Goal: Find contact information: Find contact information

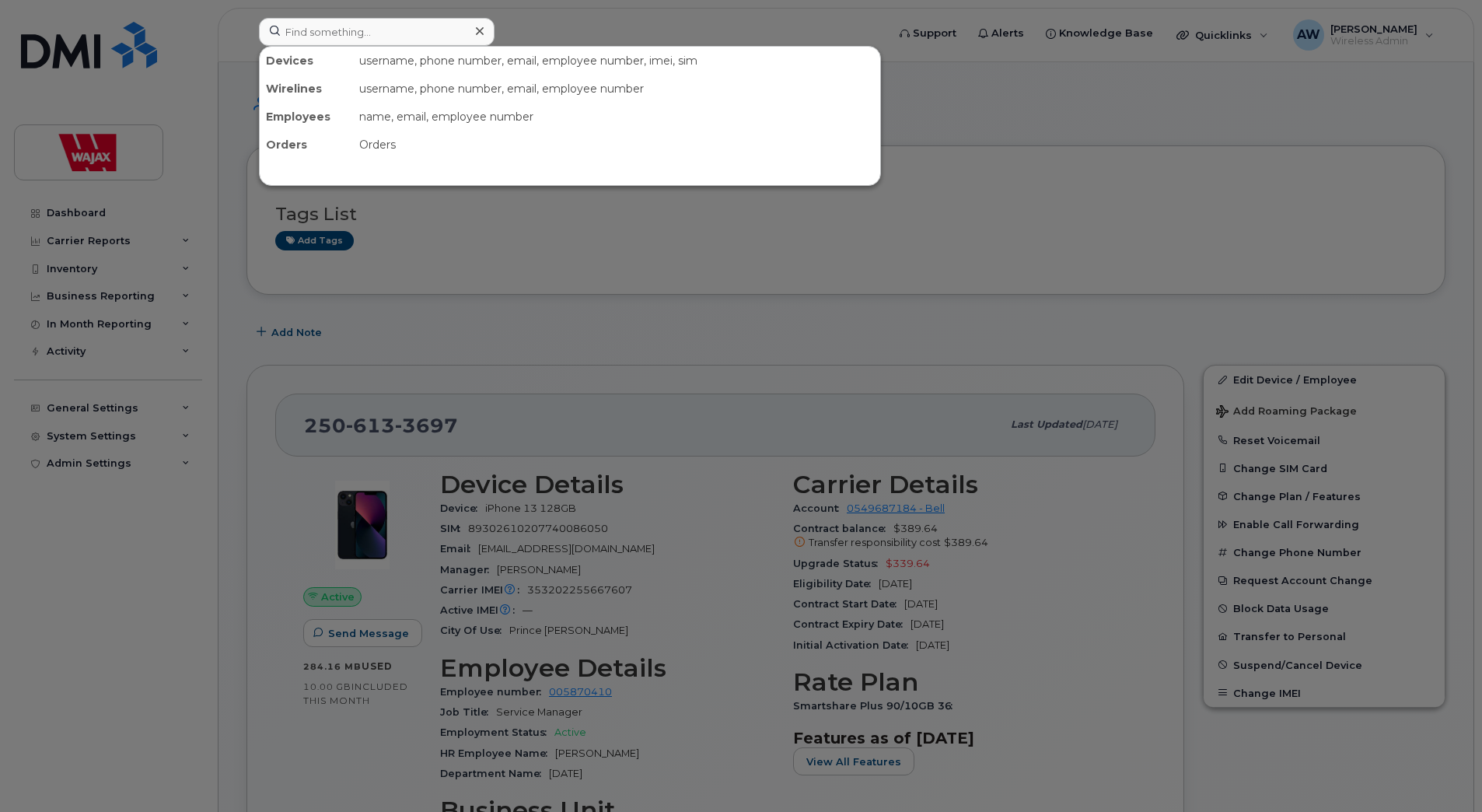
click at [405, 41] on input at bounding box center [377, 32] width 236 height 28
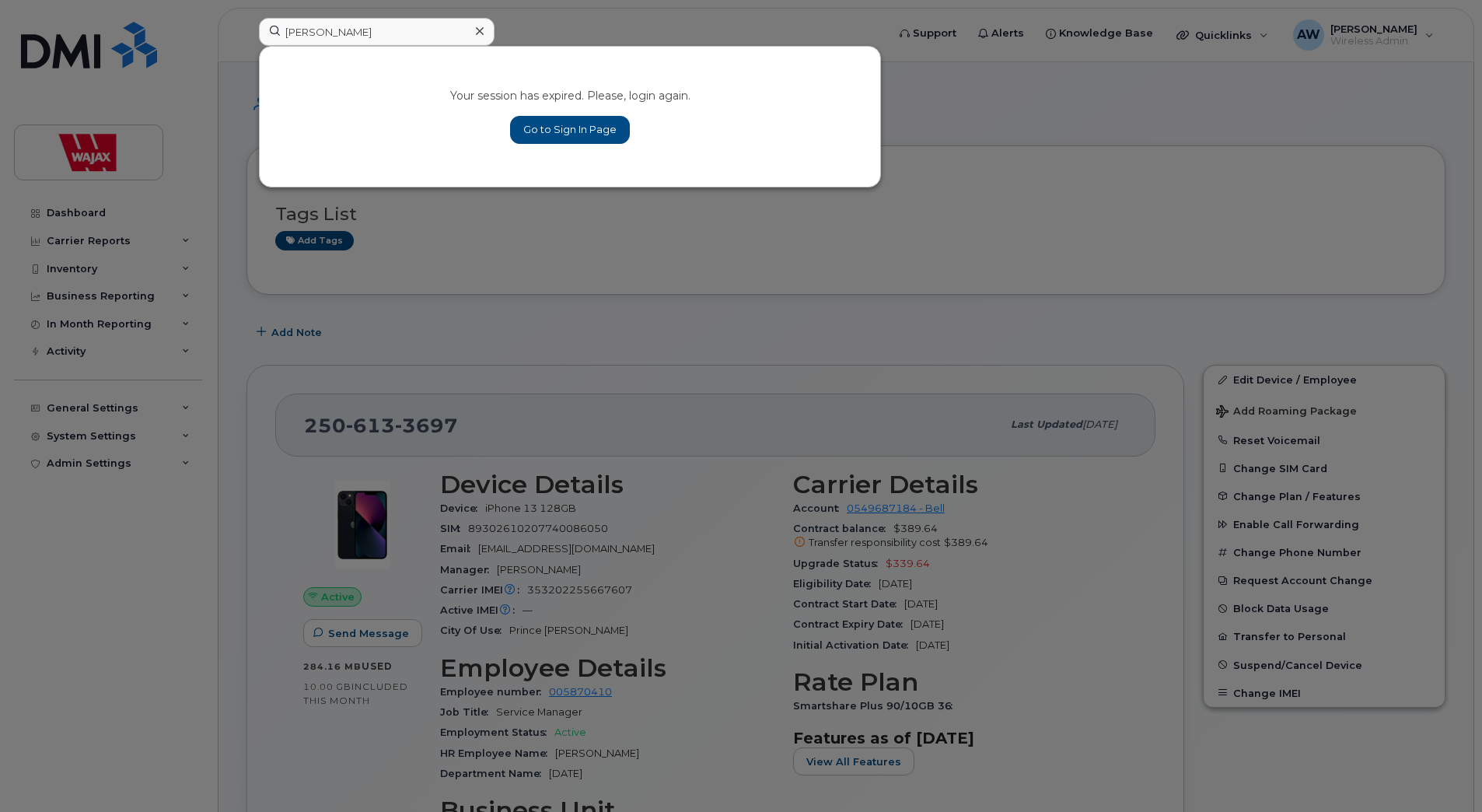
type input "jeff"
click at [531, 127] on link "Go to Sign In Page" at bounding box center [570, 130] width 120 height 28
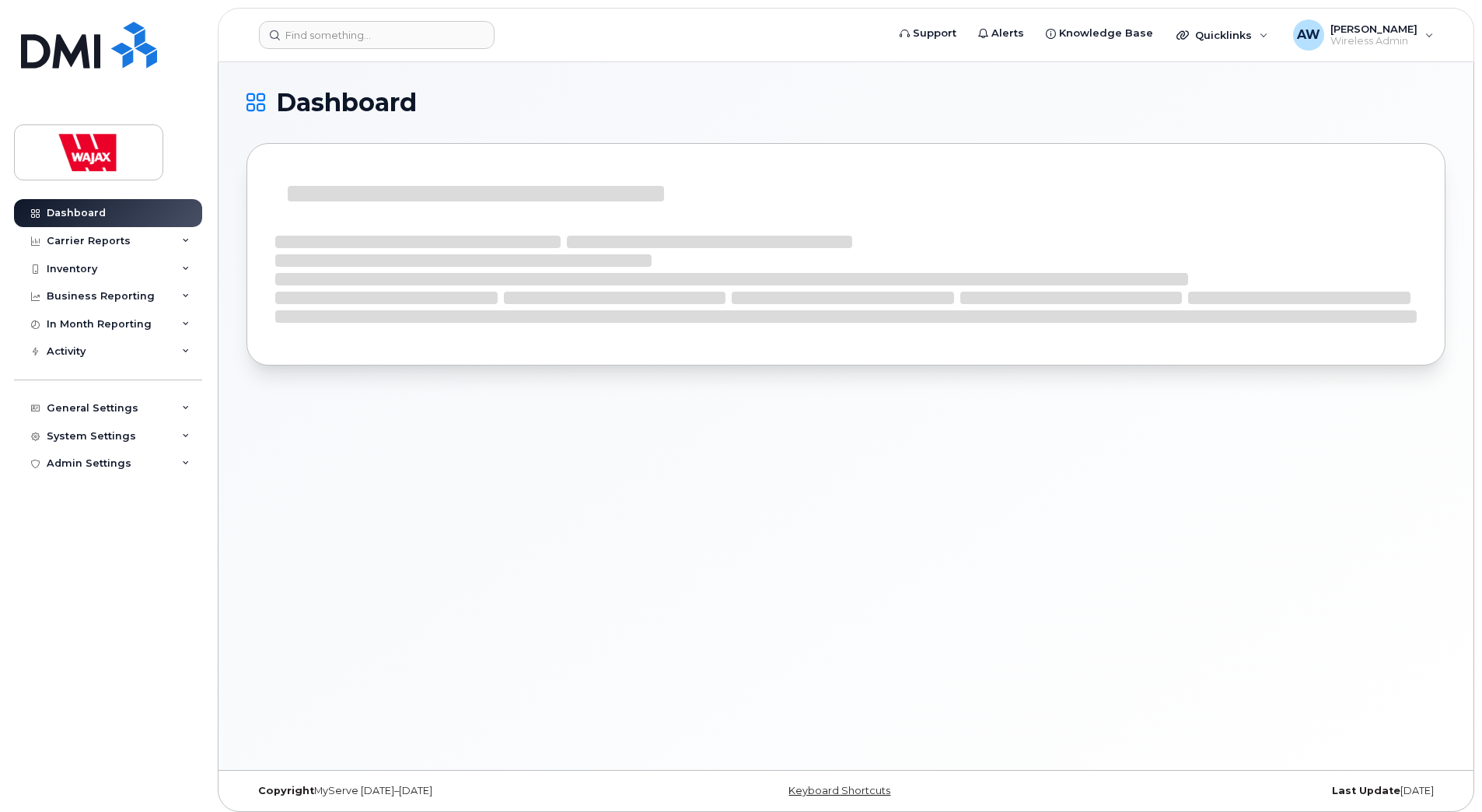
click at [435, 49] on header "Support Alerts Knowledge Base Quicklinks Suspend / Cancel Device Change SIM Car…" at bounding box center [846, 35] width 1257 height 54
click at [432, 37] on input at bounding box center [377, 35] width 236 height 28
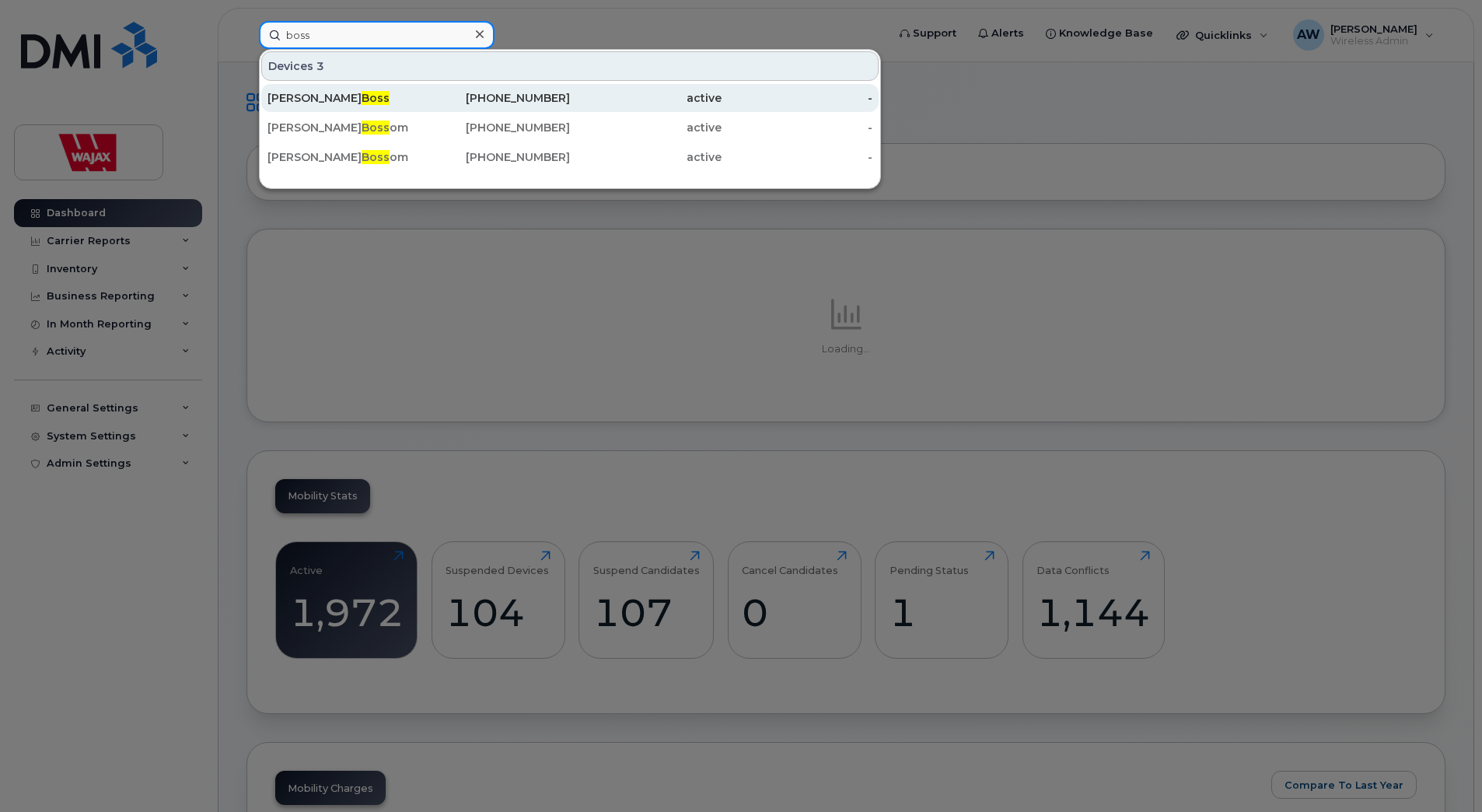
type input "boss"
click at [399, 94] on div "Jeff Boss" at bounding box center [343, 98] width 152 height 16
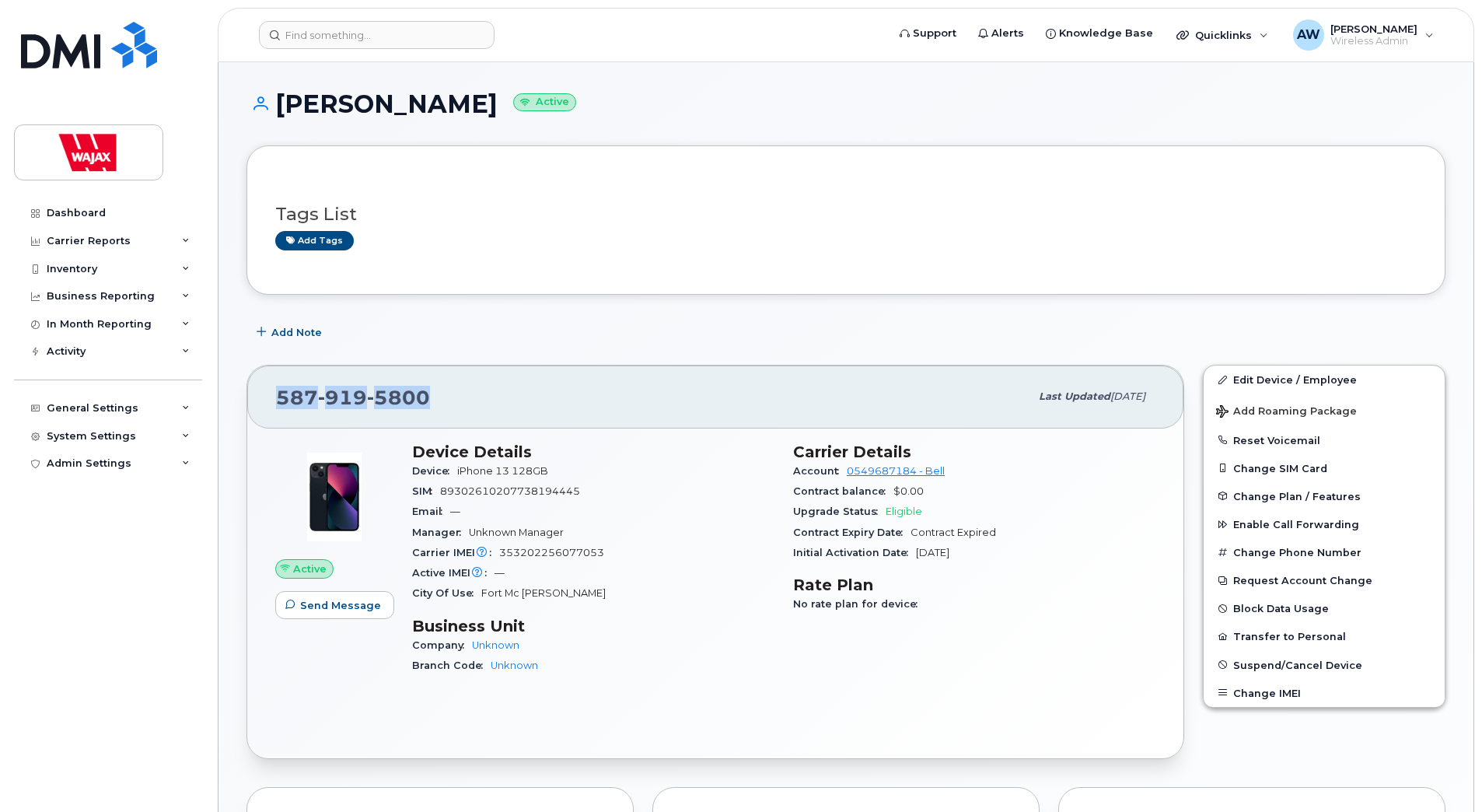
drag, startPoint x: 436, startPoint y: 403, endPoint x: 273, endPoint y: 400, distance: 163.0
click at [273, 400] on div "587 919 5800 Last updated Oct 02, 2025" at bounding box center [715, 396] width 936 height 62
copy span "587 919 5800"
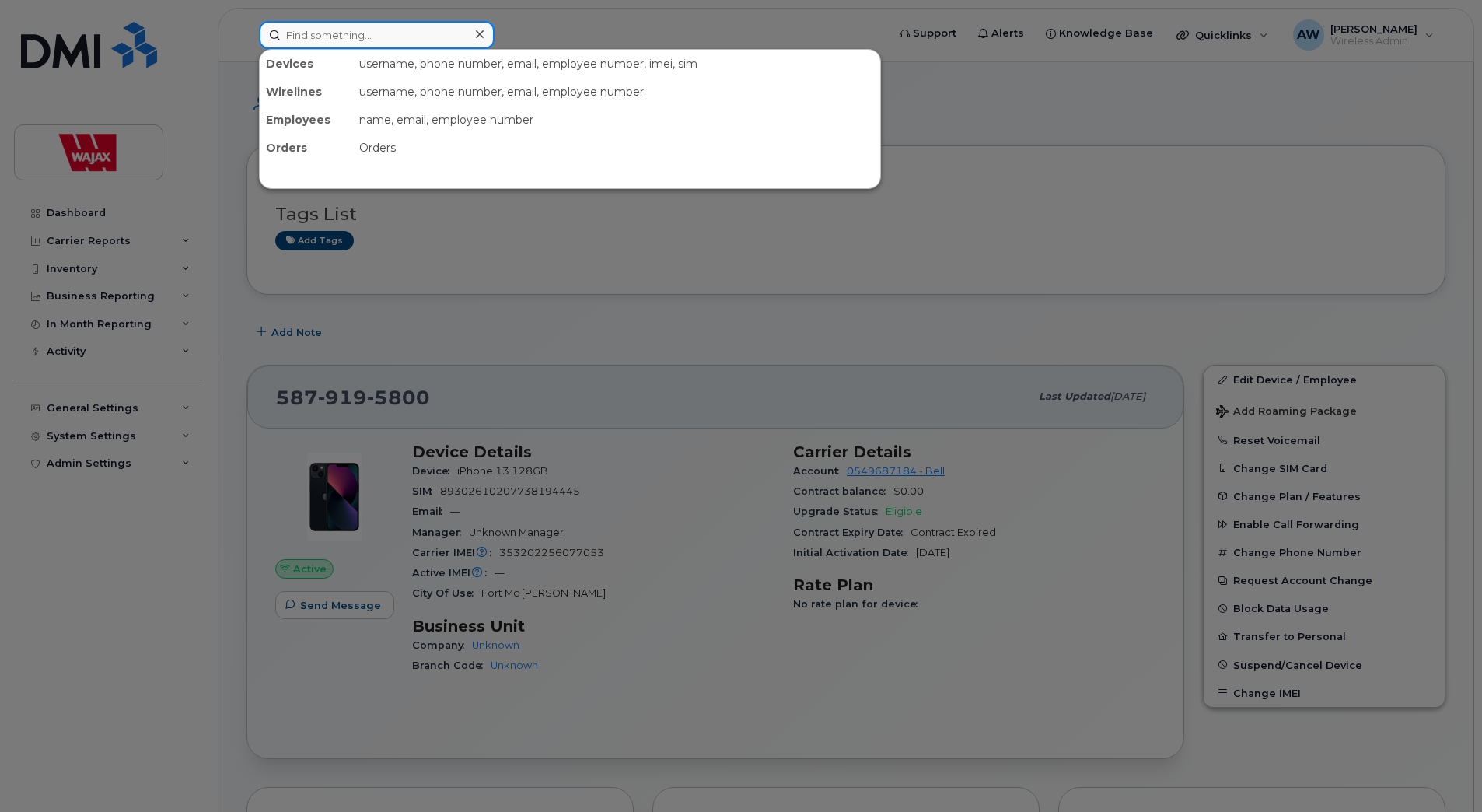
click at [399, 36] on input at bounding box center [377, 35] width 236 height 28
paste input "Hirondelle"
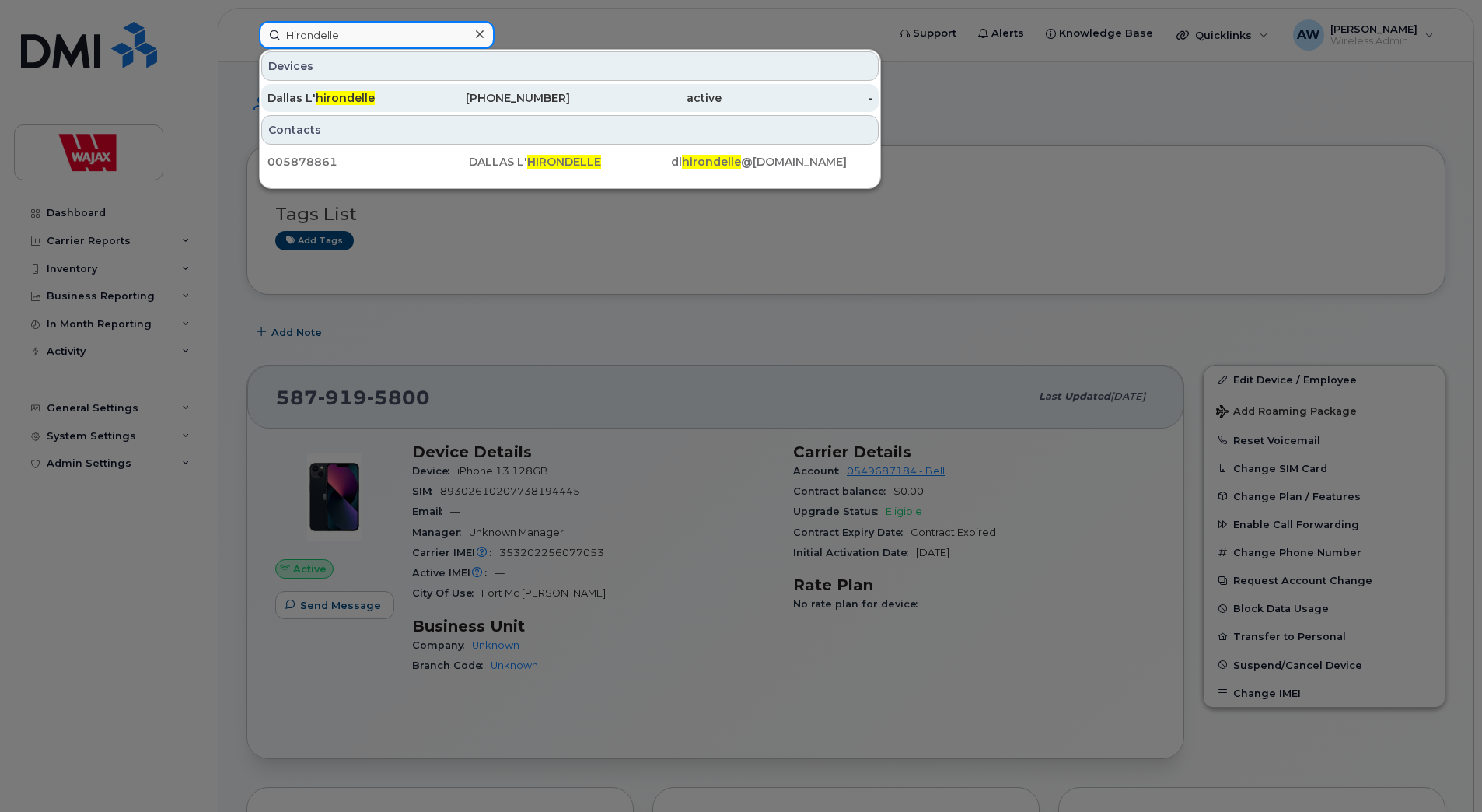
type input "Hirondelle"
click at [392, 93] on div "Dallas L' hirondelle" at bounding box center [343, 98] width 152 height 16
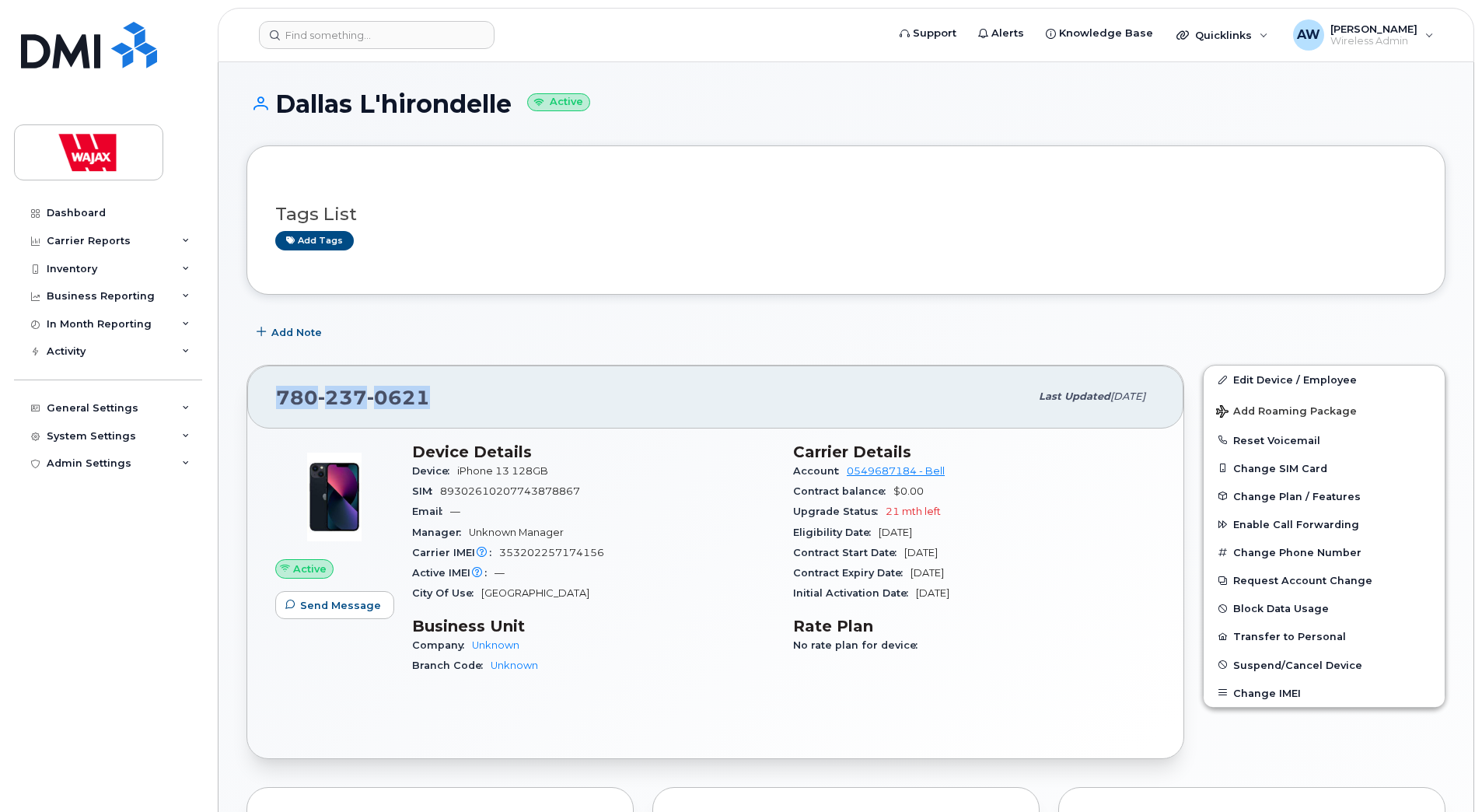
drag, startPoint x: 409, startPoint y: 399, endPoint x: 276, endPoint y: 398, distance: 133.0
click at [276, 398] on div "[PHONE_NUMBER]" at bounding box center [652, 396] width 753 height 33
click at [364, 18] on header "Support Alerts Knowledge Base Quicklinks Suspend / Cancel Device Change SIM Car…" at bounding box center [846, 35] width 1257 height 54
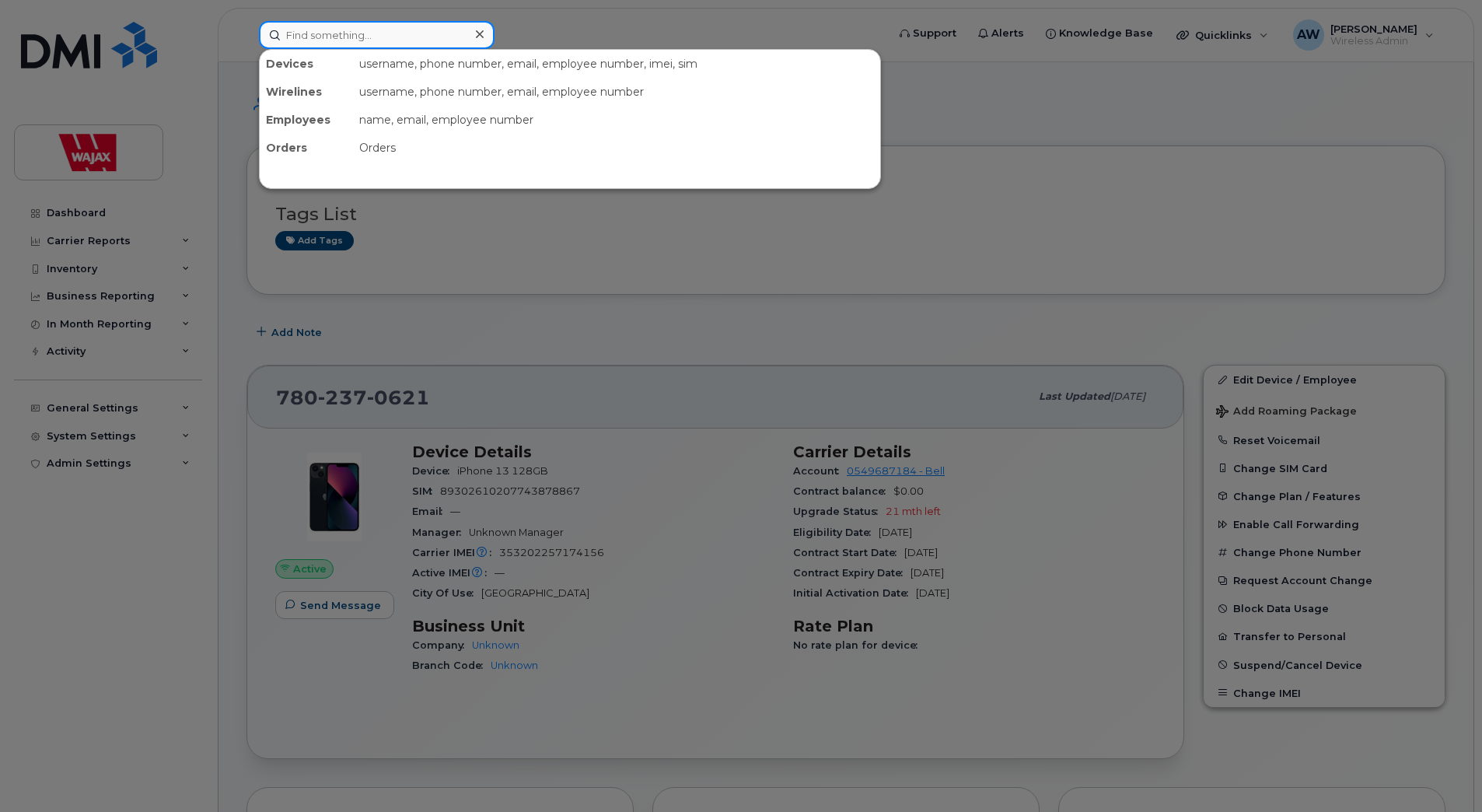
click at [365, 25] on input at bounding box center [377, 35] width 236 height 28
paste input "[PERSON_NAME]"
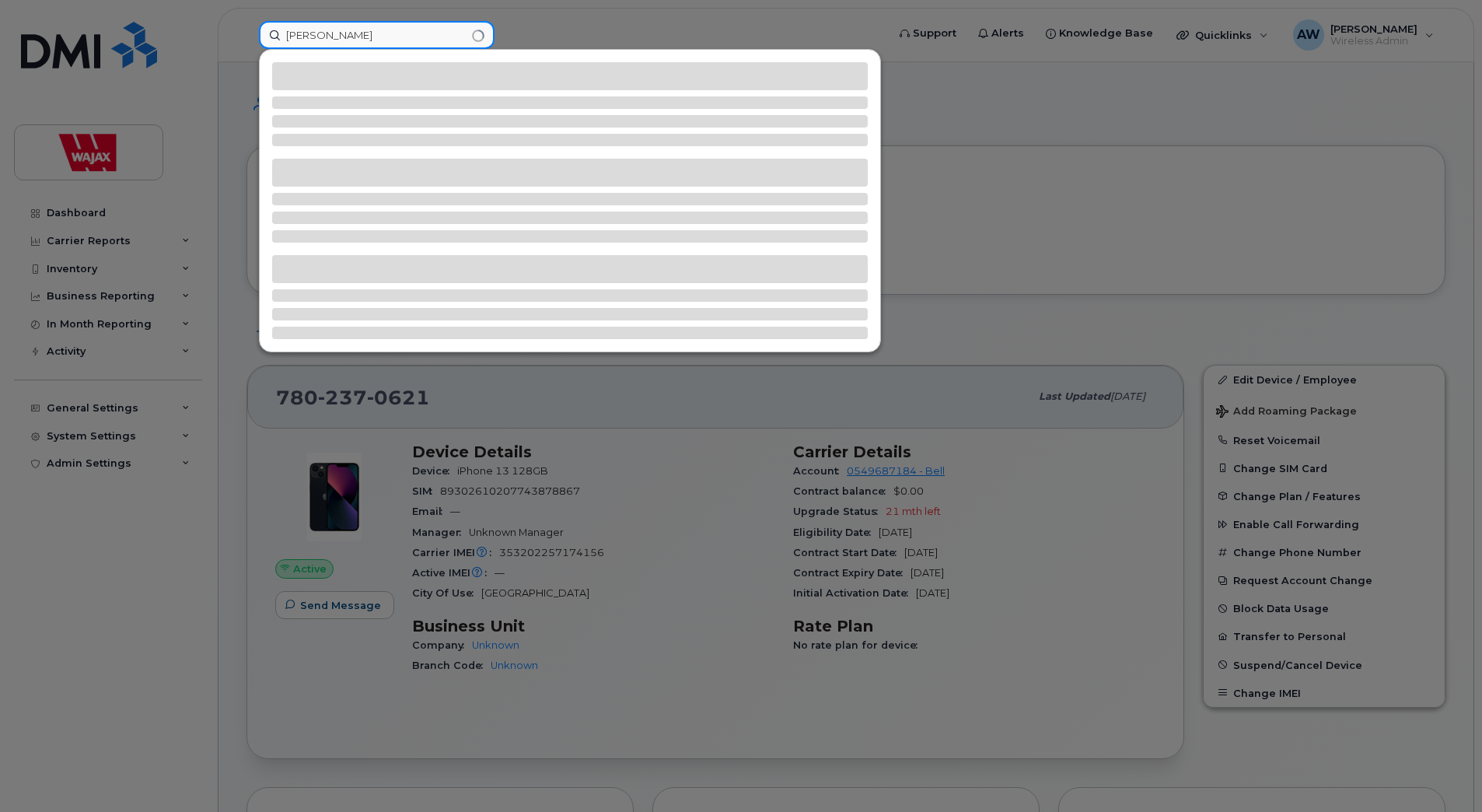
type input "[PERSON_NAME]"
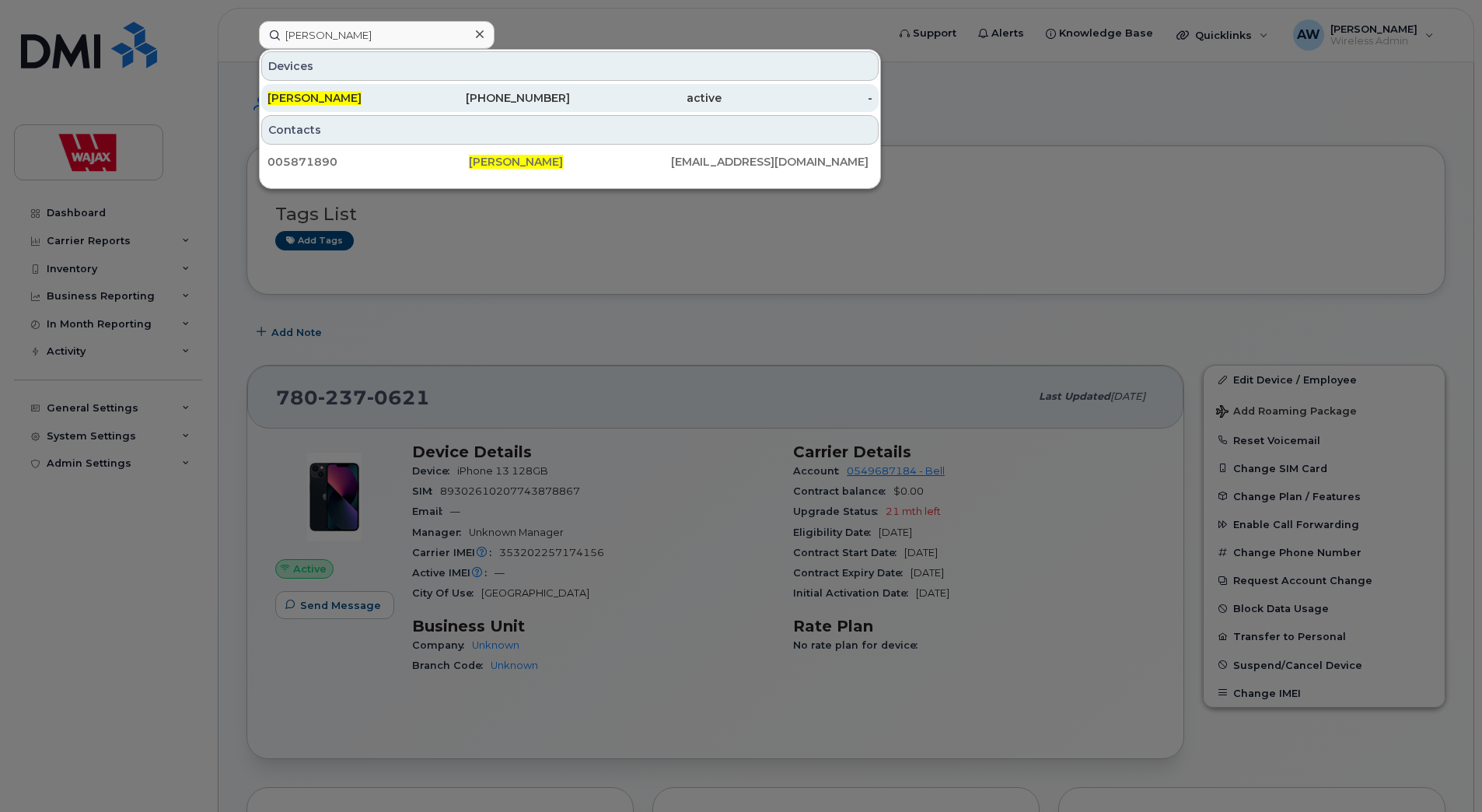
click at [367, 96] on div "[PERSON_NAME]" at bounding box center [343, 98] width 152 height 16
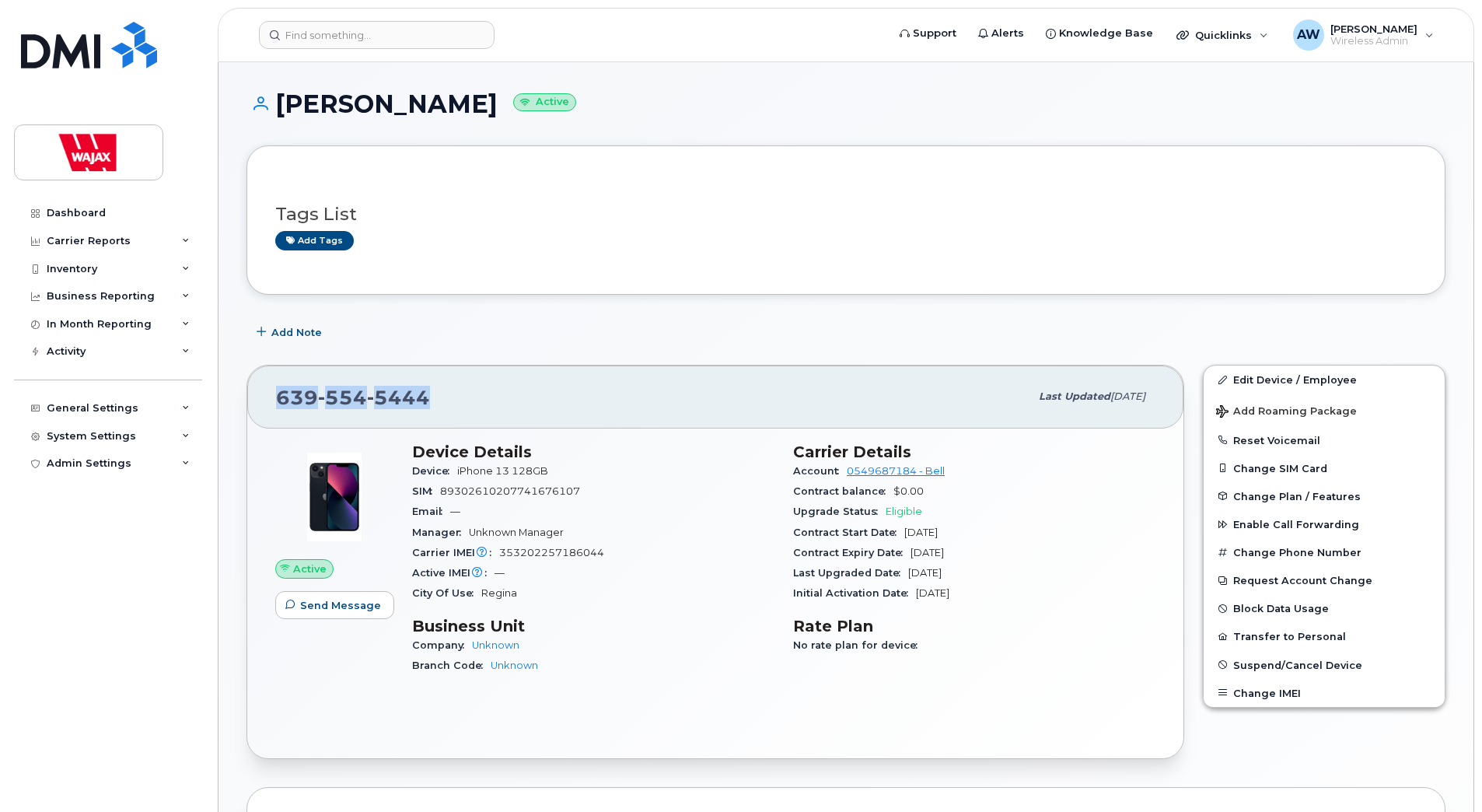
drag, startPoint x: 429, startPoint y: 395, endPoint x: 272, endPoint y: 399, distance: 157.1
click at [272, 399] on div "[PHONE_NUMBER] Last updated [DATE]" at bounding box center [715, 396] width 936 height 62
copy span "[PHONE_NUMBER]"
click at [442, 18] on header "Support Alerts Knowledge Base Quicklinks Suspend / Cancel Device Change SIM Car…" at bounding box center [846, 35] width 1257 height 54
click at [445, 27] on input at bounding box center [377, 35] width 236 height 28
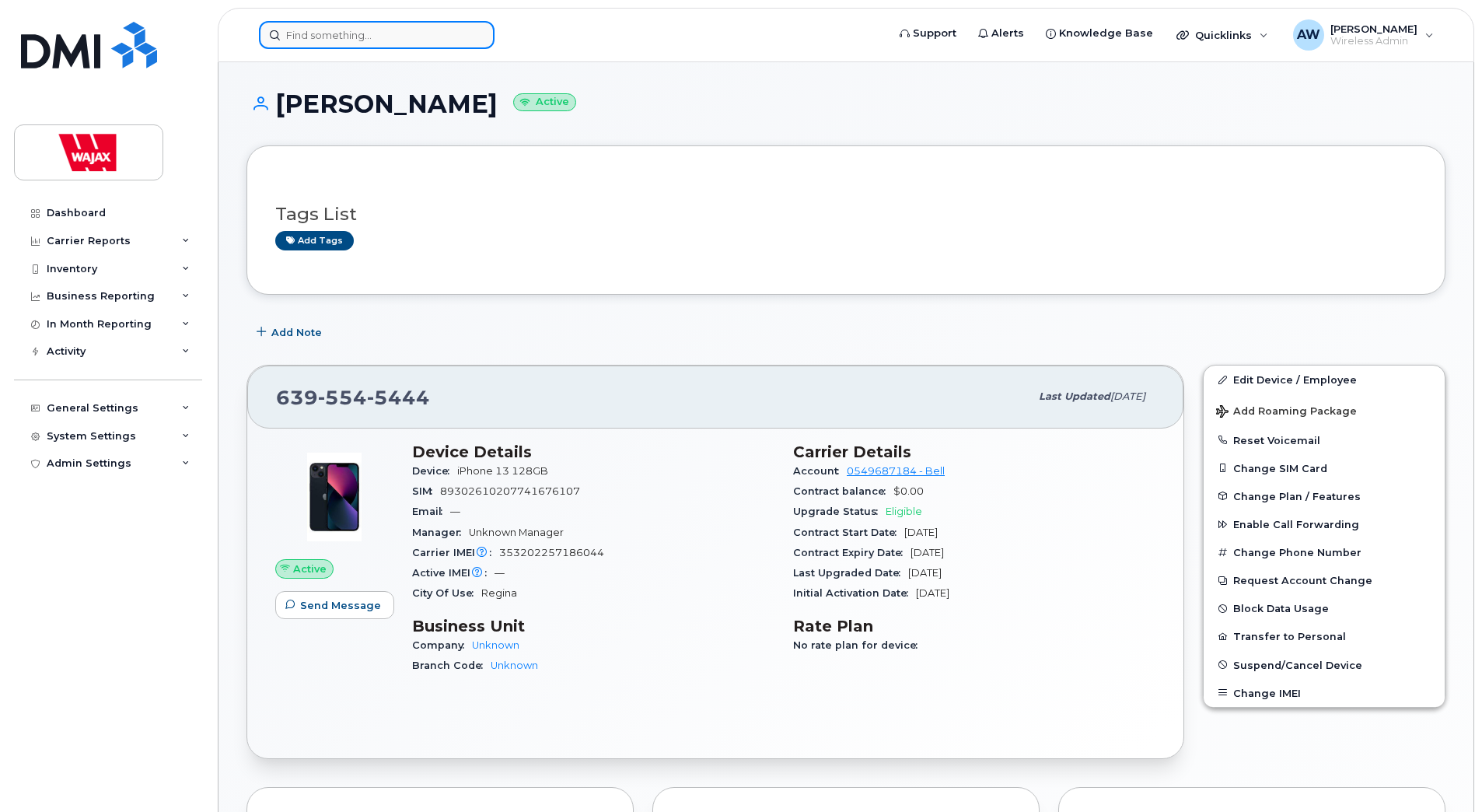
paste input "[PERSON_NAME]"
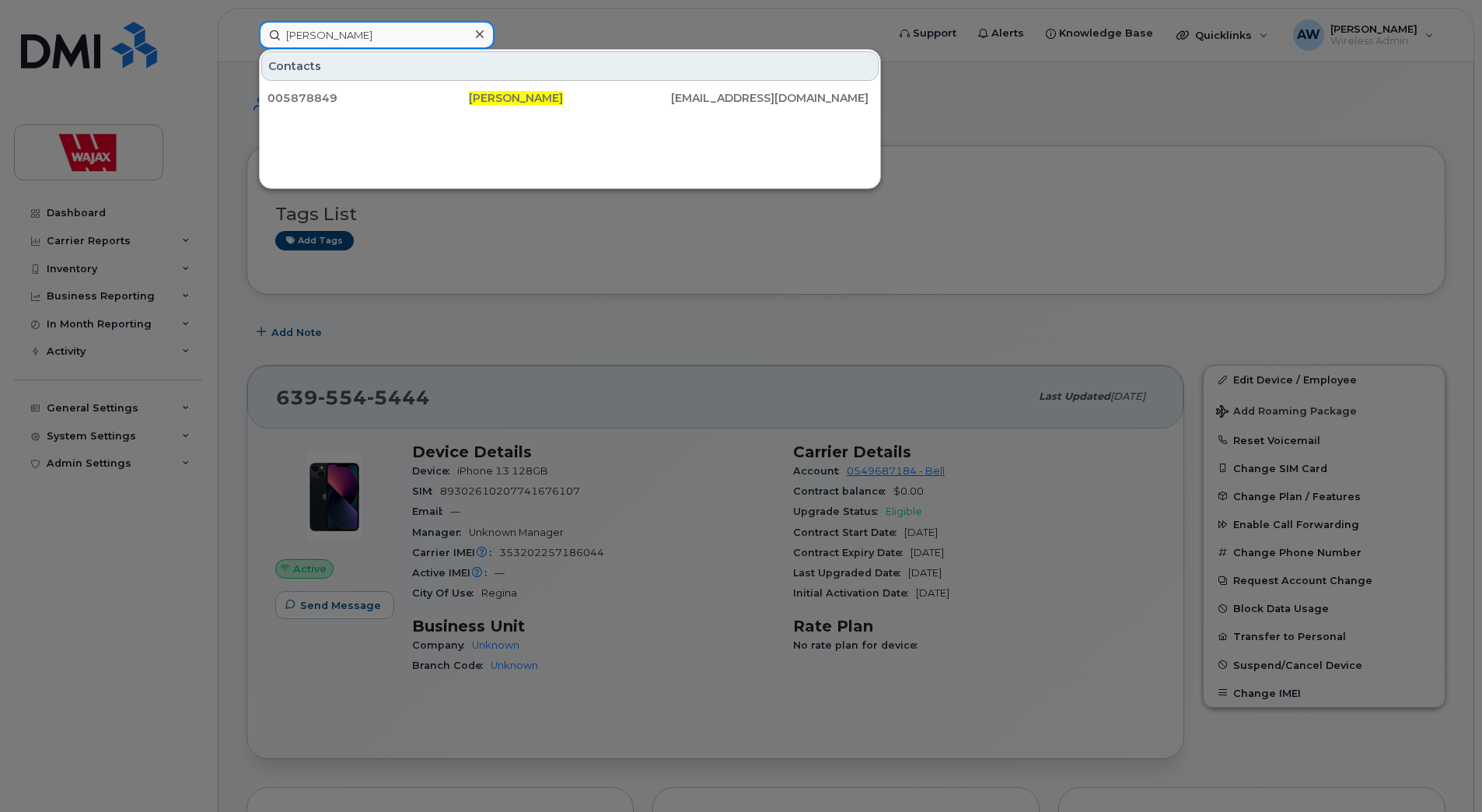
type input "[PERSON_NAME]"
drag, startPoint x: 636, startPoint y: 236, endPoint x: 655, endPoint y: 242, distance: 19.9
click at [636, 236] on div at bounding box center [741, 406] width 1482 height 812
